Goal: Task Accomplishment & Management: Manage account settings

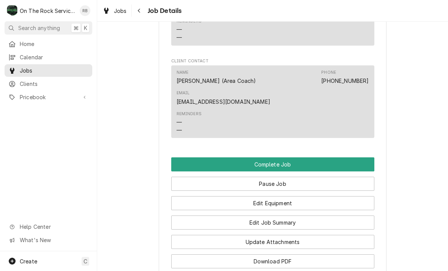
scroll to position [722, 0]
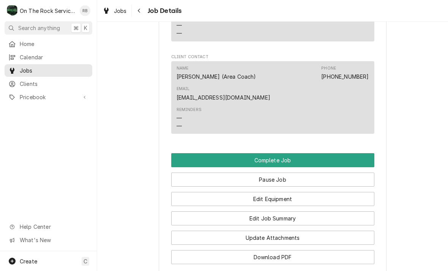
click at [297, 173] on button "Pause Job" at bounding box center [272, 179] width 203 height 14
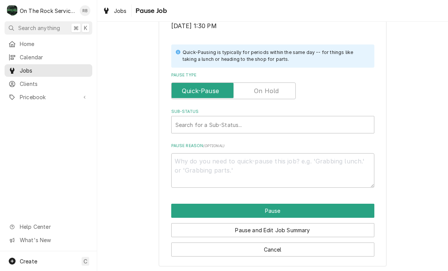
scroll to position [153, 0]
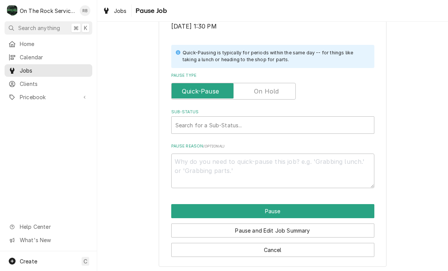
click at [315, 244] on button "Cancel" at bounding box center [272, 250] width 203 height 14
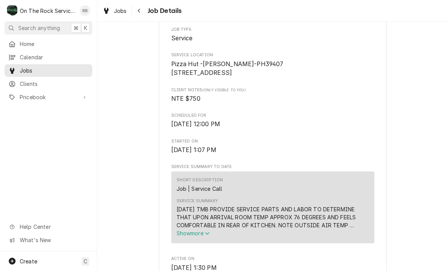
scroll to position [722, 0]
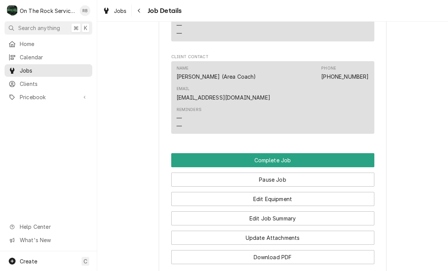
click at [301, 213] on button "Edit Job Summary" at bounding box center [272, 218] width 203 height 14
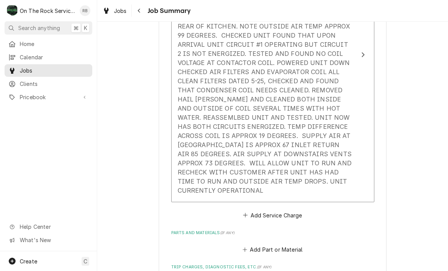
scroll to position [310, 0]
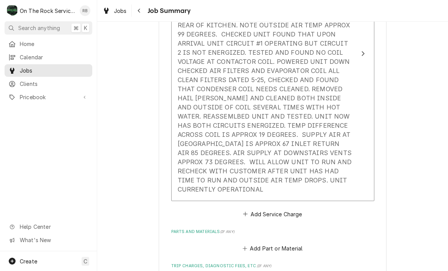
click at [271, 176] on div "7/29/25 TMB PROVIDE SERVICE PARTS AND LABOR TO DETERMINE THAT UPON ARRIVAL ROOM…" at bounding box center [265, 93] width 174 height 200
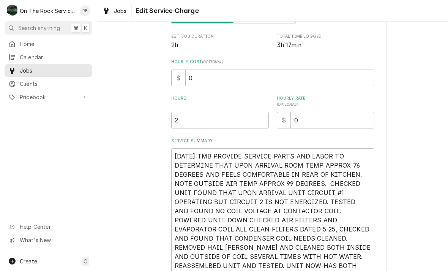
scroll to position [159, 0]
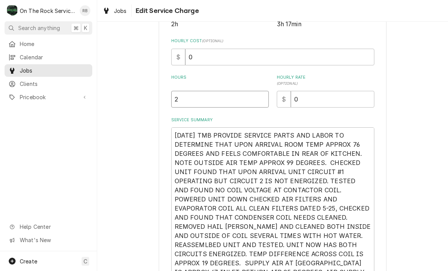
click at [193, 99] on input "2" at bounding box center [220, 99] width 98 height 17
type textarea "x"
type input "3"
click at [400, 116] on div "Use the fields below to edit this service charge Short Description Job | Servic…" at bounding box center [272, 122] width 351 height 503
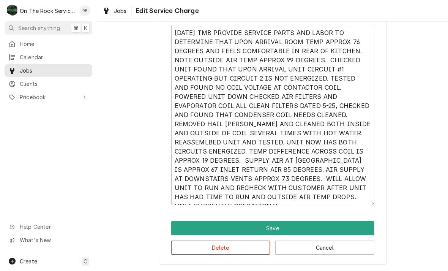
scroll to position [261, 0]
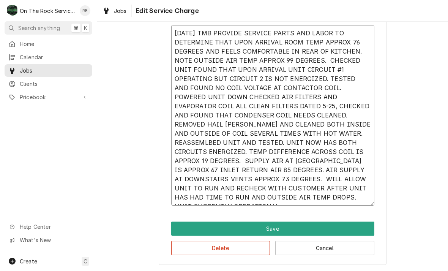
click at [290, 196] on textarea "7/29/25 TMB PROVIDE SERVICE PARTS AND LABOR TO DETERMINE THAT UPON ARRIVAL ROOM…" at bounding box center [272, 115] width 203 height 180
type textarea "x"
type textarea "7/29/25 TMB PROVIDE SERVICE PARTS AND LABOR TO DETERMINE THAT UPON ARRIVAL ROOM…"
type textarea "x"
type textarea "7/29/25 TMB PROVIDE SERVICE PARTS AND LABOR TO DETERMINE THAT UPON ARRIVAL ROOM…"
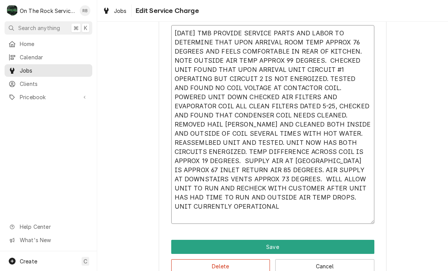
type textarea "x"
type textarea "7/29/25 TMB PROVIDE SERVICE PARTS AND LABOR TO DETERMINE THAT UPON ARRIVAL ROOM…"
type textarea "x"
type textarea "7/29/25 TMB PROVIDE SERVICE PARTS AND LABOR TO DETERMINE THAT UPON ARRIVAL ROOM…"
type textarea "x"
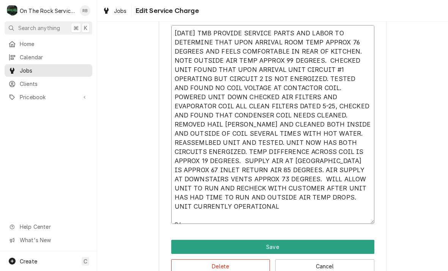
type textarea "7/29/25 TMB PROVIDE SERVICE PARTS AND LABOR TO DETERMINE THAT UPON ARRIVAL ROOM…"
type textarea "x"
type textarea "7/29/25 TMB PROVIDE SERVICE PARTS AND LABOR TO DETERMINE THAT UPON ARRIVAL ROOM…"
type textarea "x"
type textarea "7/29/25 TMB PROVIDE SERVICE PARTS AND LABOR TO DETERMINE THAT UPON ARRIVAL ROOM…"
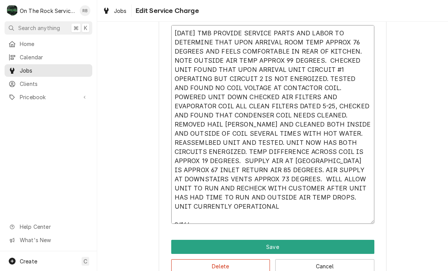
type textarea "x"
type textarea "7/29/25 TMB PROVIDE SERVICE PARTS AND LABOR TO DETERMINE THAT UPON ARRIVAL ROOM…"
type textarea "x"
type textarea "7/29/25 TMB PROVIDE SERVICE PARTS AND LABOR TO DETERMINE THAT UPON ARRIVAL ROOM…"
type textarea "x"
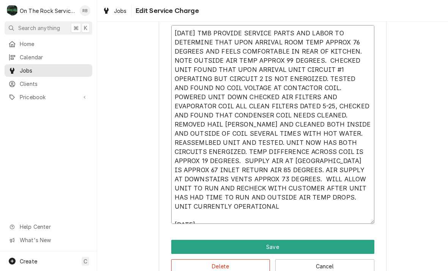
type textarea "7/29/25 TMB PROVIDE SERVICE PARTS AND LABOR TO DETERMINE THAT UPON ARRIVAL ROOM…"
type textarea "x"
type textarea "7/29/25 TMB PROVIDE SERVICE PARTS AND LABOR TO DETERMINE THAT UPON ARRIVAL ROOM…"
type textarea "x"
type textarea "7/29/25 TMB PROVIDE SERVICE PARTS AND LABOR TO DETERMINE THAT UPON ARRIVAL ROOM…"
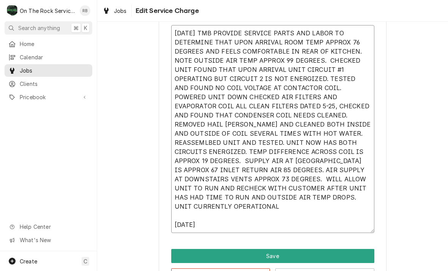
type textarea "x"
type textarea "7/29/25 TMB PROVIDE SERVICE PARTS AND LABOR TO DETERMINE THAT UPON ARRIVAL ROOM…"
type textarea "x"
type textarea "7/29/25 TMB PROVIDE SERVICE PARTS AND LABOR TO DETERMINE THAT UPON ARRIVAL ROOM…"
type textarea "x"
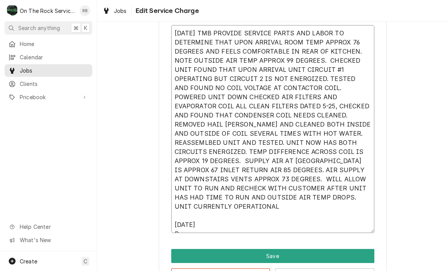
type textarea "7/29/25 TMB PROVIDE SERVICE PARTS AND LABOR TO DETERMINE THAT UPON ARRIVAL ROOM…"
type textarea "x"
type textarea "7/29/25 TMB PROVIDE SERVICE PARTS AND LABOR TO DETERMINE THAT UPON ARRIVAL ROOM…"
type textarea "x"
type textarea "7/29/25 TMB PROVIDE SERVICE PARTS AND LABOR TO DETERMINE THAT UPON ARRIVAL ROOM…"
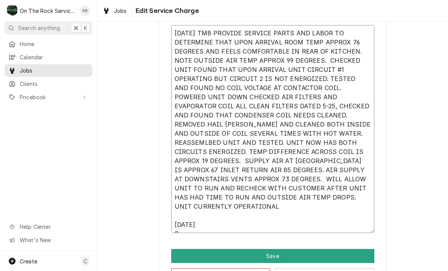
type textarea "x"
type textarea "7/29/25 TMB PROVIDE SERVICE PARTS AND LABOR TO DETERMINE THAT UPON ARRIVAL ROOM…"
type textarea "x"
type textarea "7/29/25 TMB PROVIDE SERVICE PARTS AND LABOR TO DETERMINE THAT UPON ARRIVAL ROOM…"
type textarea "x"
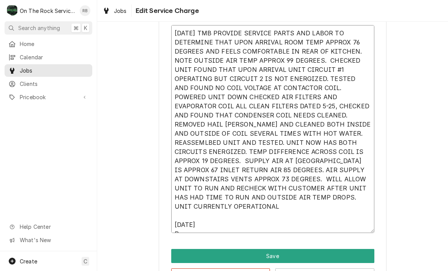
type textarea "7/29/25 TMB PROVIDE SERVICE PARTS AND LABOR TO DETERMINE THAT UPON ARRIVAL ROOM…"
type textarea "x"
type textarea "7/29/25 TMB PROVIDE SERVICE PARTS AND LABOR TO DETERMINE THAT UPON ARRIVAL ROOM…"
type textarea "x"
type textarea "7/29/25 TMB PROVIDE SERVICE PARTS AND LABOR TO DETERMINE THAT UPON ARRIVAL ROOM…"
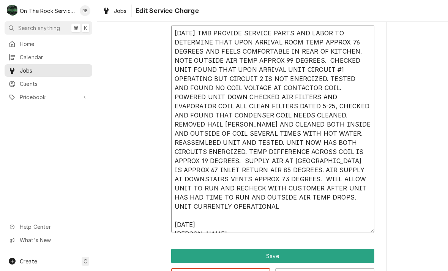
type textarea "x"
type textarea "7/29/25 TMB PROVIDE SERVICE PARTS AND LABOR TO DETERMINE THAT UPON ARRIVAL ROOM…"
type textarea "x"
type textarea "7/29/25 TMB PROVIDE SERVICE PARTS AND LABOR TO DETERMINE THAT UPON ARRIVAL ROOM…"
type textarea "x"
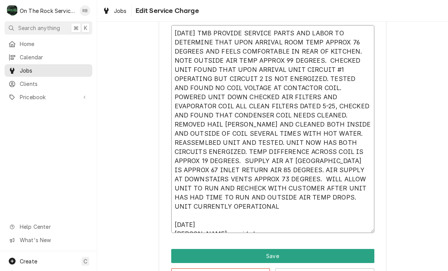
type textarea "7/29/25 TMB PROVIDE SERVICE PARTS AND LABOR TO DETERMINE THAT UPON ARRIVAL ROOM…"
type textarea "x"
type textarea "7/29/25 TMB PROVIDE SERVICE PARTS AND LABOR TO DETERMINE THAT UPON ARRIVAL ROOM…"
type textarea "x"
type textarea "7/29/25 TMB PROVIDE SERVICE PARTS AND LABOR TO DETERMINE THAT UPON ARRIVAL ROOM…"
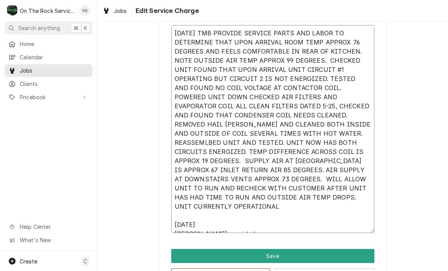
type textarea "x"
type textarea "7/29/25 TMB PROVIDE SERVICE PARTS AND LABOR TO DETERMINE THAT UPON ARRIVAL ROOM…"
type textarea "x"
type textarea "7/29/25 TMB PROVIDE SERVICE PARTS AND LABOR TO DETERMINE THAT UPON ARRIVAL ROOM…"
type textarea "x"
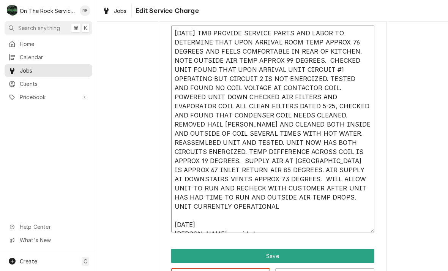
type textarea "7/29/25 TMB PROVIDE SERVICE PARTS AND LABOR TO DETERMINE THAT UPON ARRIVAL ROOM…"
type textarea "x"
type textarea "7/29/25 TMB PROVIDE SERVICE PARTS AND LABOR TO DETERMINE THAT UPON ARRIVAL ROOM…"
type textarea "x"
type textarea "7/29/25 TMB PROVIDE SERVICE PARTS AND LABOR TO DETERMINE THAT UPON ARRIVAL ROOM…"
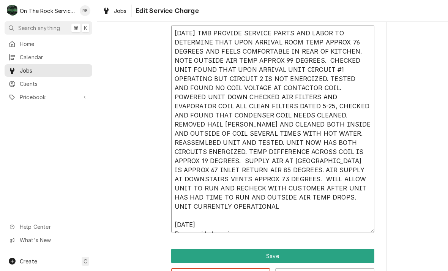
type textarea "x"
type textarea "7/29/25 TMB PROVIDE SERVICE PARTS AND LABOR TO DETERMINE THAT UPON ARRIVAL ROOM…"
type textarea "x"
type textarea "7/29/25 TMB PROVIDE SERVICE PARTS AND LABOR TO DETERMINE THAT UPON ARRIVAL ROOM…"
type textarea "x"
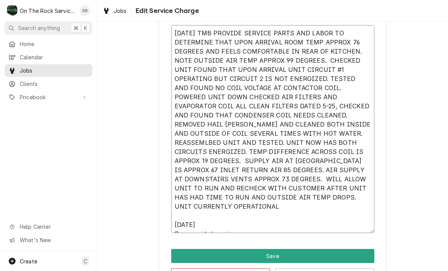
type textarea "7/29/25 TMB PROVIDE SERVICE PARTS AND LABOR TO DETERMINE THAT UPON ARRIVAL ROOM…"
type textarea "x"
type textarea "7/29/25 TMB PROVIDE SERVICE PARTS AND LABOR TO DETERMINE THAT UPON ARRIVAL ROOM…"
type textarea "x"
type textarea "7/29/25 TMB PROVIDE SERVICE PARTS AND LABOR TO DETERMINE THAT UPON ARRIVAL ROOM…"
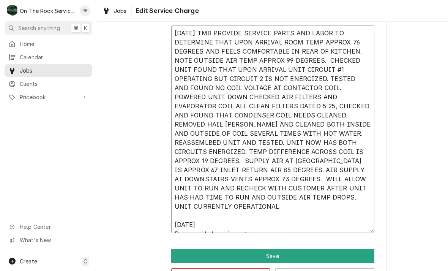
type textarea "x"
type textarea "7/29/25 TMB PROVIDE SERVICE PARTS AND LABOR TO DETERMINE THAT UPON ARRIVAL ROOM…"
type textarea "x"
type textarea "7/29/25 TMB PROVIDE SERVICE PARTS AND LABOR TO DETERMINE THAT UPON ARRIVAL ROOM…"
type textarea "x"
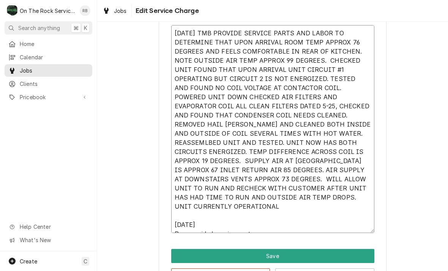
type textarea "7/29/25 TMB PROVIDE SERVICE PARTS AND LABOR TO DETERMINE THAT UPON ARRIVAL ROOM…"
type textarea "x"
type textarea "7/29/25 TMB PROVIDE SERVICE PARTS AND LABOR TO DETERMINE THAT UPON ARRIVAL ROOM…"
type textarea "x"
type textarea "7/29/25 TMB PROVIDE SERVICE PARTS AND LABOR TO DETERMINE THAT UPON ARRIVAL ROOM…"
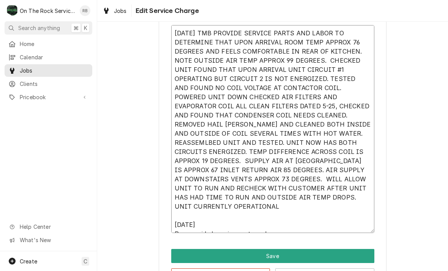
type textarea "x"
type textarea "7/29/25 TMB PROVIDE SERVICE PARTS AND LABOR TO DETERMINE THAT UPON ARRIVAL ROOM…"
type textarea "x"
type textarea "7/29/25 TMB PROVIDE SERVICE PARTS AND LABOR TO DETERMINE THAT UPON ARRIVAL ROOM…"
type textarea "x"
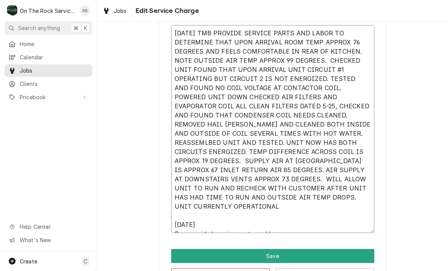
type textarea "7/29/25 TMB PROVIDE SERVICE PARTS AND LABOR TO DETERMINE THAT UPON ARRIVAL ROOM…"
type textarea "x"
type textarea "7/29/25 TMB PROVIDE SERVICE PARTS AND LABOR TO DETERMINE THAT UPON ARRIVAL ROOM…"
type textarea "x"
type textarea "7/29/25 TMB PROVIDE SERVICE PARTS AND LABOR TO DETERMINE THAT UPON ARRIVAL ROOM…"
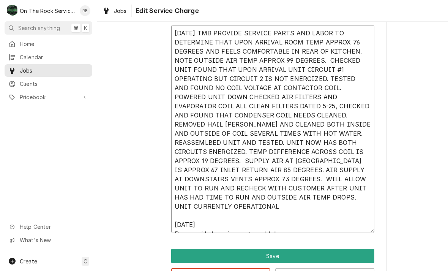
type textarea "x"
type textarea "7/29/25 TMB PROVIDE SERVICE PARTS AND LABOR TO DETERMINE THAT UPON ARRIVAL ROOM…"
type textarea "x"
type textarea "7/29/25 TMB PROVIDE SERVICE PARTS AND LABOR TO DETERMINE THAT UPON ARRIVAL ROOM…"
type textarea "x"
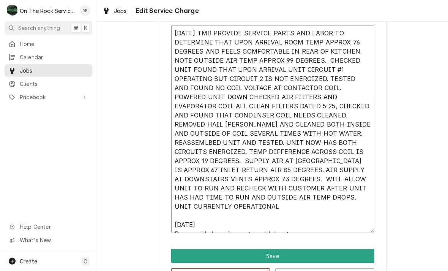
type textarea "7/29/25 TMB PROVIDE SERVICE PARTS AND LABOR TO DETERMINE THAT UPON ARRIVAL ROOM…"
type textarea "x"
type textarea "7/29/25 TMB PROVIDE SERVICE PARTS AND LABOR TO DETERMINE THAT UPON ARRIVAL ROOM…"
type textarea "x"
type textarea "7/29/25 TMB PROVIDE SERVICE PARTS AND LABOR TO DETERMINE THAT UPON ARRIVAL ROOM…"
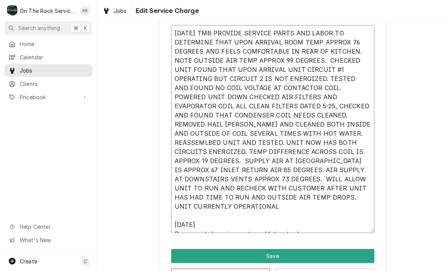
type textarea "x"
type textarea "7/29/25 TMB PROVIDE SERVICE PARTS AND LABOR TO DETERMINE THAT UPON ARRIVAL ROOM…"
type textarea "x"
type textarea "7/29/25 TMB PROVIDE SERVICE PARTS AND LABOR TO DETERMINE THAT UPON ARRIVAL ROOM…"
type textarea "x"
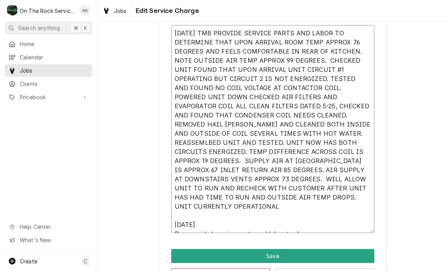
type textarea "7/29/25 TMB PROVIDE SERVICE PARTS AND LABOR TO DETERMINE THAT UPON ARRIVAL ROOM…"
type textarea "x"
type textarea "7/29/25 TMB PROVIDE SERVICE PARTS AND LABOR TO DETERMINE THAT UPON ARRIVAL ROOM…"
type textarea "x"
type textarea "7/29/25 TMB PROVIDE SERVICE PARTS AND LABOR TO DETERMINE THAT UPON ARRIVAL ROOM…"
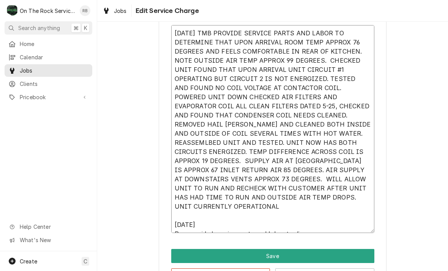
type textarea "x"
type textarea "7/29/25 TMB PROVIDE SERVICE PARTS AND LABOR TO DETERMINE THAT UPON ARRIVAL ROOM…"
type textarea "x"
type textarea "7/29/25 TMB PROVIDE SERVICE PARTS AND LABOR TO DETERMINE THAT UPON ARRIVAL ROOM…"
type textarea "x"
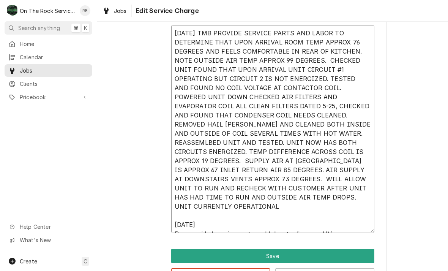
type textarea "7/29/25 TMB PROVIDE SERVICE PARTS AND LABOR TO DETERMINE THAT UPON ARRIVAL ROOM…"
type textarea "x"
type textarea "7/29/25 TMB PROVIDE SERVICE PARTS AND LABOR TO DETERMINE THAT UPON ARRIVAL ROOM…"
type textarea "x"
type textarea "7/29/25 TMB PROVIDE SERVICE PARTS AND LABOR TO DETERMINE THAT UPON ARRIVAL ROOM…"
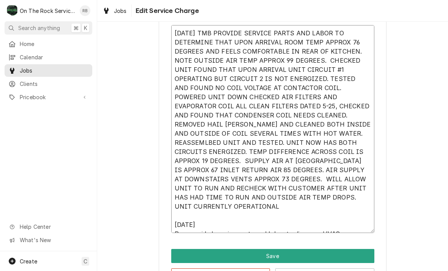
type textarea "x"
type textarea "7/29/25 TMB PROVIDE SERVICE PARTS AND LABOR TO DETERMINE THAT UPON ARRIVAL ROOM…"
type textarea "x"
type textarea "7/29/25 TMB PROVIDE SERVICE PARTS AND LABOR TO DETERMINE THAT UPON ARRIVAL ROOM…"
type textarea "x"
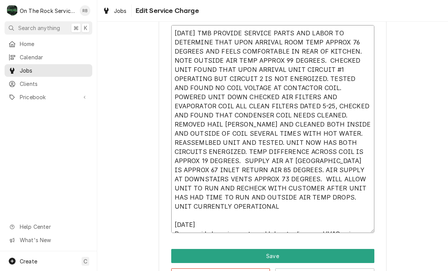
type textarea "7/29/25 TMB PROVIDE SERVICE PARTS AND LABOR TO DETERMINE THAT UPON ARRIVAL ROOM…"
type textarea "x"
type textarea "7/29/25 TMB PROVIDE SERVICE PARTS AND LABOR TO DETERMINE THAT UPON ARRIVAL ROOM…"
type textarea "x"
type textarea "7/29/25 TMB PROVIDE SERVICE PARTS AND LABOR TO DETERMINE THAT UPON ARRIVAL ROOM…"
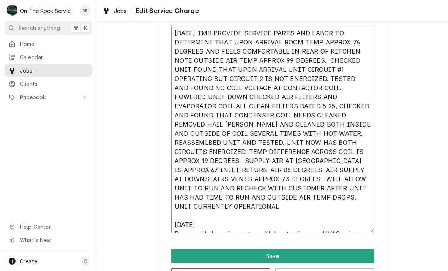
type textarea "x"
type textarea "7/29/25 TMB PROVIDE SERVICE PARTS AND LABOR TO DETERMINE THAT UPON ARRIVAL ROOM…"
type textarea "x"
type textarea "7/29/25 TMB PROVIDE SERVICE PARTS AND LABOR TO DETERMINE THAT UPON ARRIVAL ROOM…"
type textarea "x"
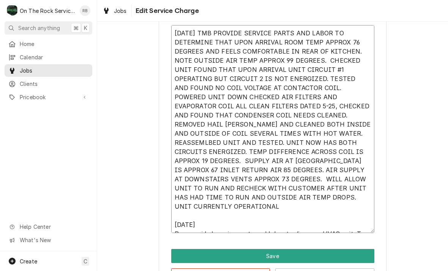
type textarea "7/29/25 TMB PROVIDE SERVICE PARTS AND LABOR TO DETERMINE THAT UPON ARRIVAL ROOM…"
type textarea "x"
type textarea "7/29/25 TMB PROVIDE SERVICE PARTS AND LABOR TO DETERMINE THAT UPON ARRIVAL ROOM…"
type textarea "x"
type textarea "7/29/25 TMB PROVIDE SERVICE PARTS AND LABOR TO DETERMINE THAT UPON ARRIVAL ROOM…"
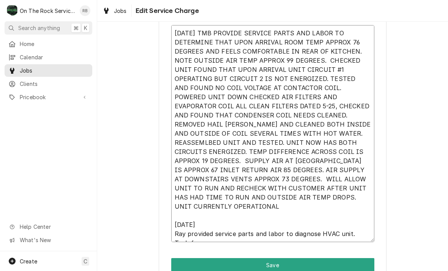
type textarea "x"
type textarea "7/29/25 TMB PROVIDE SERVICE PARTS AND LABOR TO DETERMINE THAT UPON ARRIVAL ROOM…"
type textarea "x"
type textarea "7/29/25 TMB PROVIDE SERVICE PARTS AND LABOR TO DETERMINE THAT UPON ARRIVAL ROOM…"
type textarea "x"
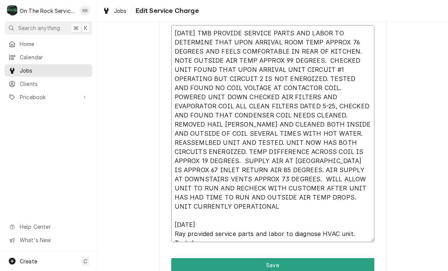
type textarea "7/29/25 TMB PROVIDE SERVICE PARTS AND LABOR TO DETERMINE THAT UPON ARRIVAL ROOM…"
type textarea "x"
type textarea "7/29/25 TMB PROVIDE SERVICE PARTS AND LABOR TO DETERMINE THAT UPON ARRIVAL ROOM…"
type textarea "x"
type textarea "7/29/25 TMB PROVIDE SERVICE PARTS AND LABOR TO DETERMINE THAT UPON ARRIVAL ROOM…"
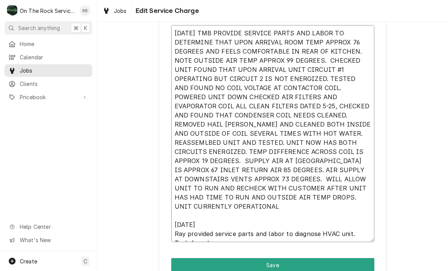
type textarea "x"
type textarea "7/29/25 TMB PROVIDE SERVICE PARTS AND LABOR TO DETERMINE THAT UPON ARRIVAL ROOM…"
type textarea "x"
type textarea "7/29/25 TMB PROVIDE SERVICE PARTS AND LABOR TO DETERMINE THAT UPON ARRIVAL ROOM…"
type textarea "x"
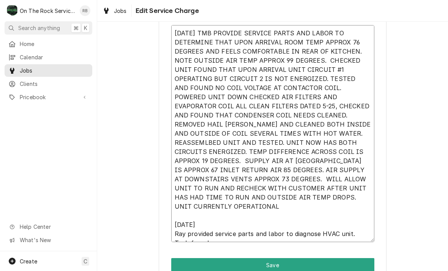
type textarea "7/29/25 TMB PROVIDE SERVICE PARTS AND LABOR TO DETERMINE THAT UPON ARRIVAL ROOM…"
type textarea "x"
type textarea "7/29/25 TMB PROVIDE SERVICE PARTS AND LABOR TO DETERMINE THAT UPON ARRIVAL ROOM…"
type textarea "x"
type textarea "7/29/25 TMB PROVIDE SERVICE PARTS AND LABOR TO DETERMINE THAT UPON ARRIVAL ROOM…"
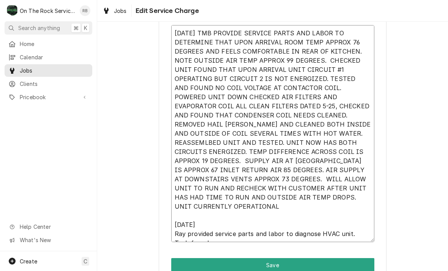
type textarea "x"
type textarea "7/29/25 TMB PROVIDE SERVICE PARTS AND LABOR TO DETERMINE THAT UPON ARRIVAL ROOM…"
type textarea "x"
type textarea "7/29/25 TMB PROVIDE SERVICE PARTS AND LABOR TO DETERMINE THAT UPON ARRIVAL ROOM…"
type textarea "x"
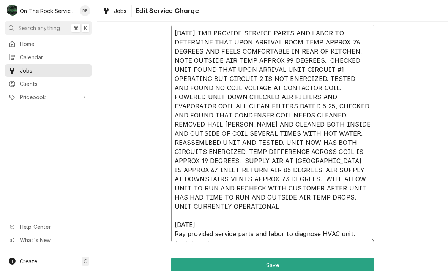
type textarea "7/29/25 TMB PROVIDE SERVICE PARTS AND LABOR TO DETERMINE THAT UPON ARRIVAL ROOM…"
type textarea "x"
type textarea "7/29/25 TMB PROVIDE SERVICE PARTS AND LABOR TO DETERMINE THAT UPON ARRIVAL ROOM…"
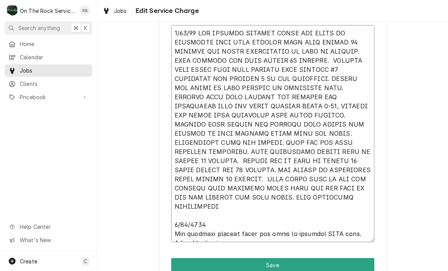
type textarea "x"
type textarea "7/29/25 TMB PROVIDE SERVICE PARTS AND LABOR TO DETERMINE THAT UPON ARRIVAL ROOM…"
type textarea "x"
type textarea "7/29/25 TMB PROVIDE SERVICE PARTS AND LABOR TO DETERMINE THAT UPON ARRIVAL ROOM…"
type textarea "x"
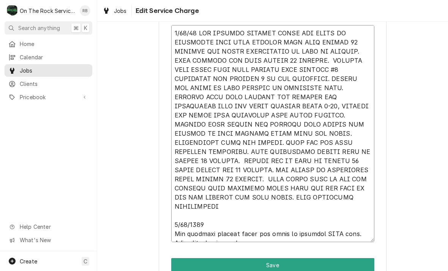
type textarea "7/29/25 TMB PROVIDE SERVICE PARTS AND LABOR TO DETERMINE THAT UPON ARRIVAL ROOM…"
type textarea "x"
type textarea "7/29/25 TMB PROVIDE SERVICE PARTS AND LABOR TO DETERMINE THAT UPON ARRIVAL ROOM…"
type textarea "x"
type textarea "7/29/25 TMB PROVIDE SERVICE PARTS AND LABOR TO DETERMINE THAT UPON ARRIVAL ROOM…"
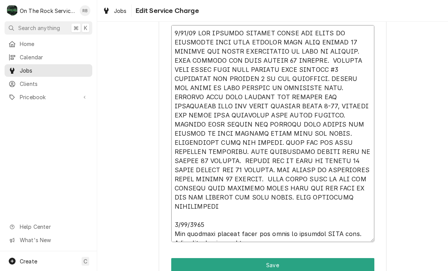
type textarea "x"
type textarea "7/29/25 TMB PROVIDE SERVICE PARTS AND LABOR TO DETERMINE THAT UPON ARRIVAL ROOM…"
type textarea "x"
type textarea "7/29/25 TMB PROVIDE SERVICE PARTS AND LABOR TO DETERMINE THAT UPON ARRIVAL ROOM…"
type textarea "x"
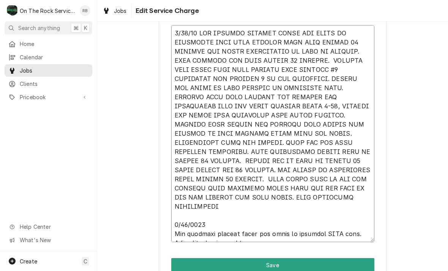
type textarea "7/29/25 TMB PROVIDE SERVICE PARTS AND LABOR TO DETERMINE THAT UPON ARRIVAL ROOM…"
type textarea "x"
type textarea "7/29/25 TMB PROVIDE SERVICE PARTS AND LABOR TO DETERMINE THAT UPON ARRIVAL ROOM…"
type textarea "x"
type textarea "7/29/25 TMB PROVIDE SERVICE PARTS AND LABOR TO DETERMINE THAT UPON ARRIVAL ROOM…"
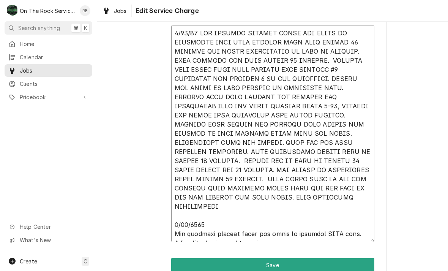
type textarea "x"
type textarea "7/29/25 TMB PROVIDE SERVICE PARTS AND LABOR TO DETERMINE THAT UPON ARRIVAL ROOM…"
type textarea "x"
type textarea "7/29/25 TMB PROVIDE SERVICE PARTS AND LABOR TO DETERMINE THAT UPON ARRIVAL ROOM…"
click at [298, 230] on textarea "Service Summary" at bounding box center [272, 133] width 203 height 217
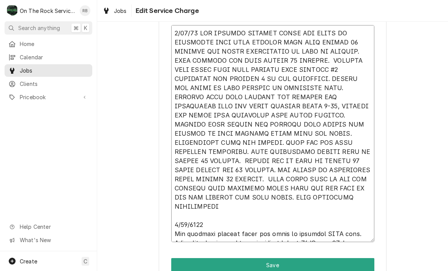
click at [336, 233] on textarea "Service Summary" at bounding box center [272, 133] width 203 height 217
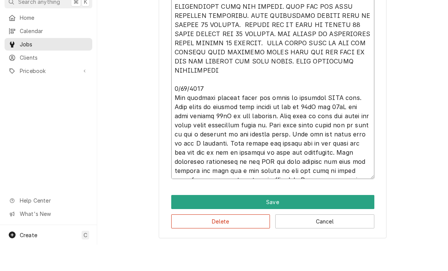
scroll to position [370, 0]
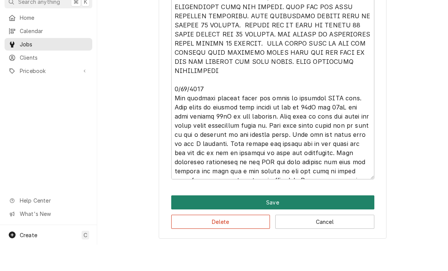
click at [331, 221] on button "Save" at bounding box center [272, 228] width 203 height 14
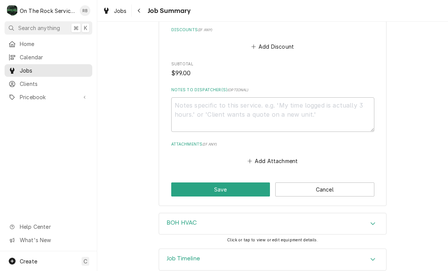
scroll to position [767, 0]
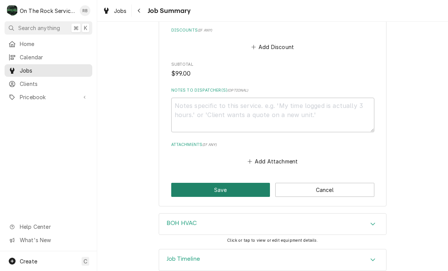
click at [221, 183] on button "Save" at bounding box center [220, 190] width 99 height 14
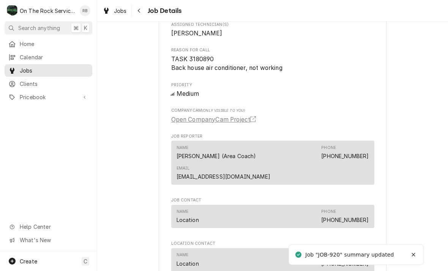
scroll to position [466, 0]
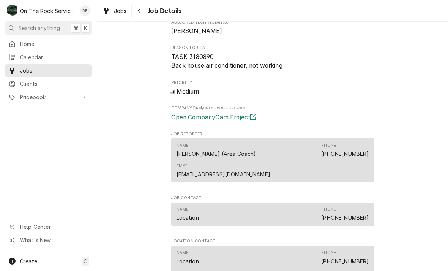
click at [237, 117] on link "Open CompanyCam Project" at bounding box center [215, 117] width 88 height 9
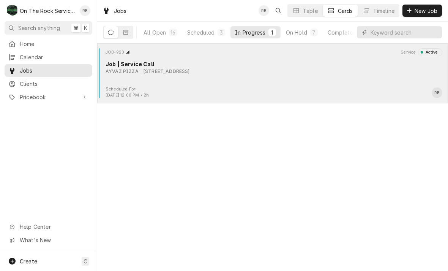
click at [316, 71] on div "AYVAZ PIZZA 2803 Main St, Newberry, SC 29108" at bounding box center [274, 71] width 337 height 7
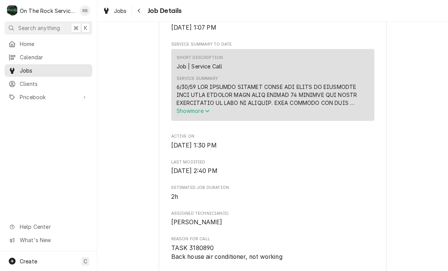
scroll to position [273, 0]
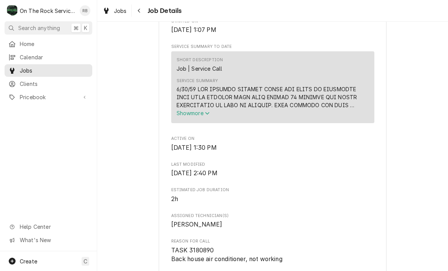
click at [199, 116] on span "Show more" at bounding box center [193, 113] width 33 height 6
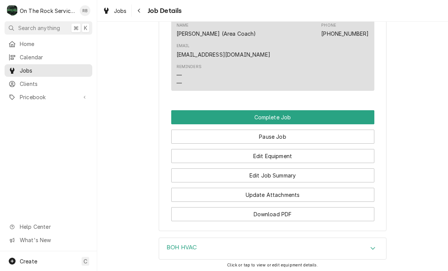
scroll to position [969, 0]
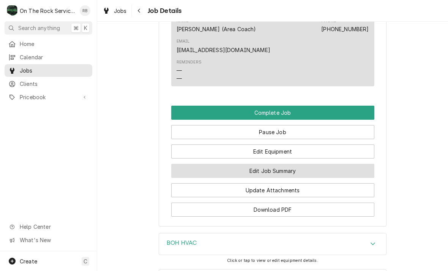
click at [326, 164] on button "Edit Job Summary" at bounding box center [272, 171] width 203 height 14
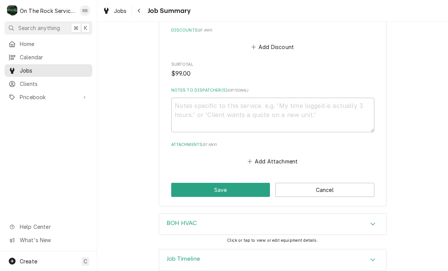
scroll to position [767, 0]
click at [339, 183] on button "Cancel" at bounding box center [324, 190] width 99 height 14
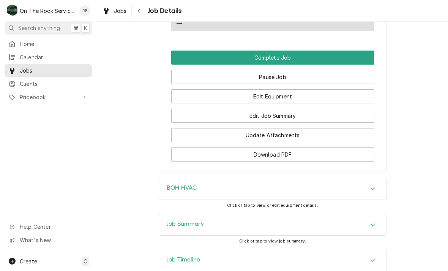
scroll to position [819, 0]
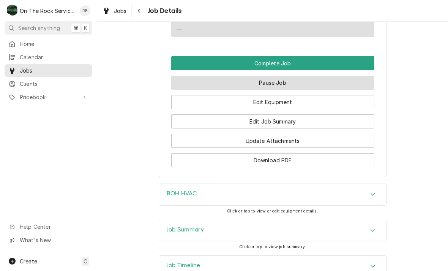
click at [288, 78] on button "Pause Job" at bounding box center [272, 83] width 203 height 14
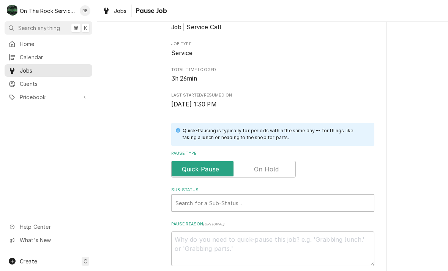
scroll to position [152, 0]
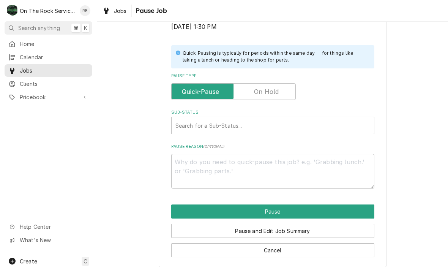
click at [291, 84] on input "Pause Type" at bounding box center [234, 91] width 118 height 17
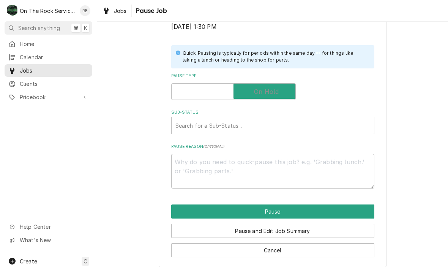
checkbox input "true"
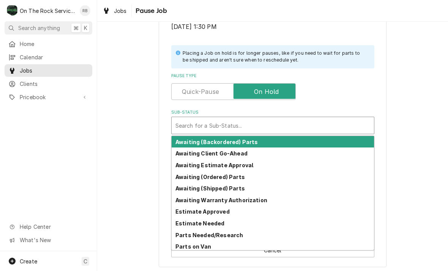
scroll to position [0, 0]
click at [230, 163] on strong "Awaiting Estimate Approval" at bounding box center [214, 165] width 78 height 6
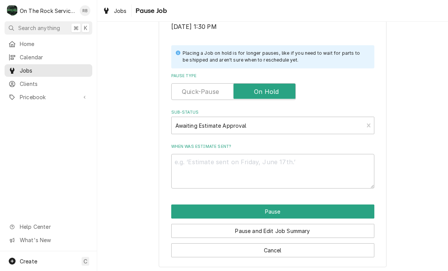
scroll to position [143, 0]
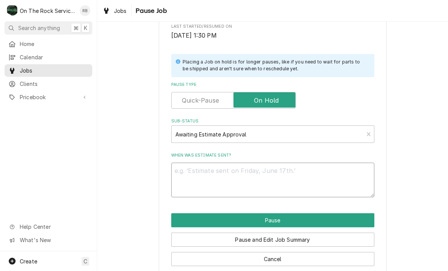
click at [194, 167] on textarea "When was estimate sent?" at bounding box center [272, 179] width 203 height 35
type textarea "x"
type textarea "N"
type textarea "x"
type textarea "Ne"
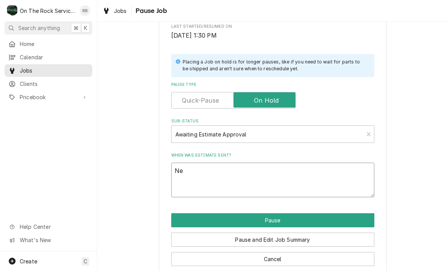
type textarea "x"
type textarea "Nee"
type textarea "x"
type textarea "Need"
type textarea "x"
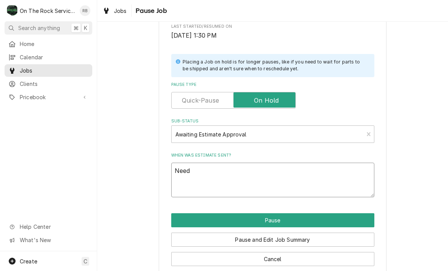
type textarea "Needs"
type textarea "x"
type textarea "Needs"
type textarea "x"
type textarea "Needs t"
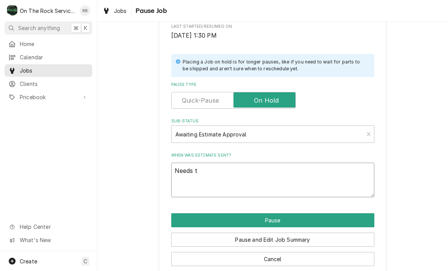
type textarea "x"
type textarea "Needs to"
type textarea "x"
type textarea "Needs to"
type textarea "x"
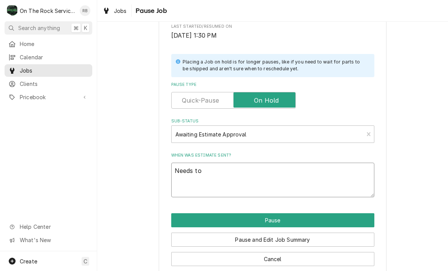
type textarea "Needs to b"
type textarea "x"
type textarea "Needs to be"
type textarea "x"
type textarea "Needs to be"
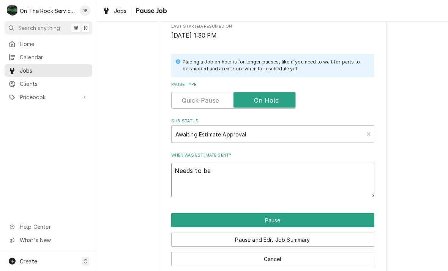
type textarea "x"
type textarea "Needs to be r"
type textarea "x"
type textarea "Needs to be re"
type textarea "x"
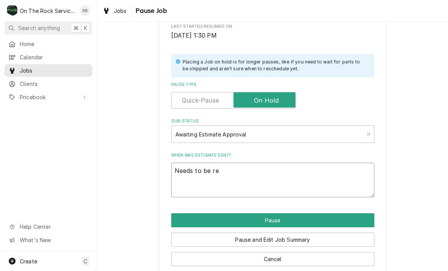
type textarea "Needs to be rec"
type textarea "x"
type textarea "Needs to be rech"
type textarea "x"
type textarea "Needs to be reche"
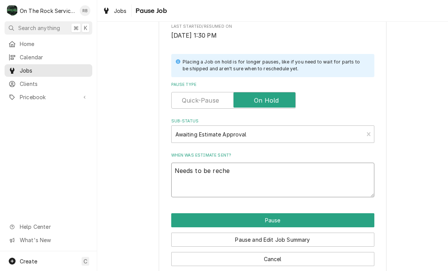
type textarea "x"
type textarea "Needs to be rechec"
type textarea "x"
type textarea "Needs to be recheck"
type textarea "x"
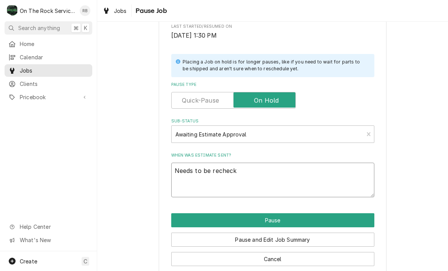
type textarea "Needs to be rechecke"
type textarea "x"
type textarea "Needs to be rechecked"
click at [400, 160] on div "Please confirm you'd like to pause this job. Roopairs Job ID JOB-920 Service Ty…" at bounding box center [272, 84] width 351 height 396
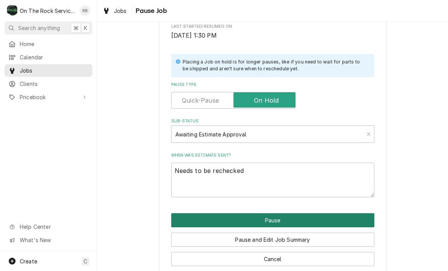
click at [345, 213] on button "Pause" at bounding box center [272, 220] width 203 height 14
type textarea "x"
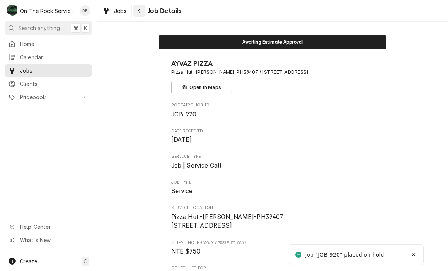
click at [142, 10] on div "Navigate back" at bounding box center [140, 11] width 8 height 8
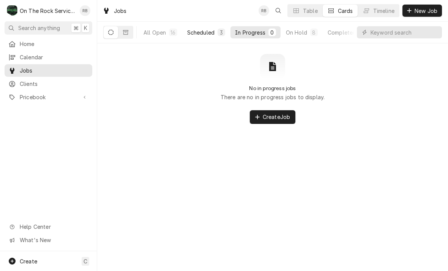
click at [207, 28] on button "Scheduled 3" at bounding box center [206, 32] width 47 height 12
